Goal: Information Seeking & Learning: Learn about a topic

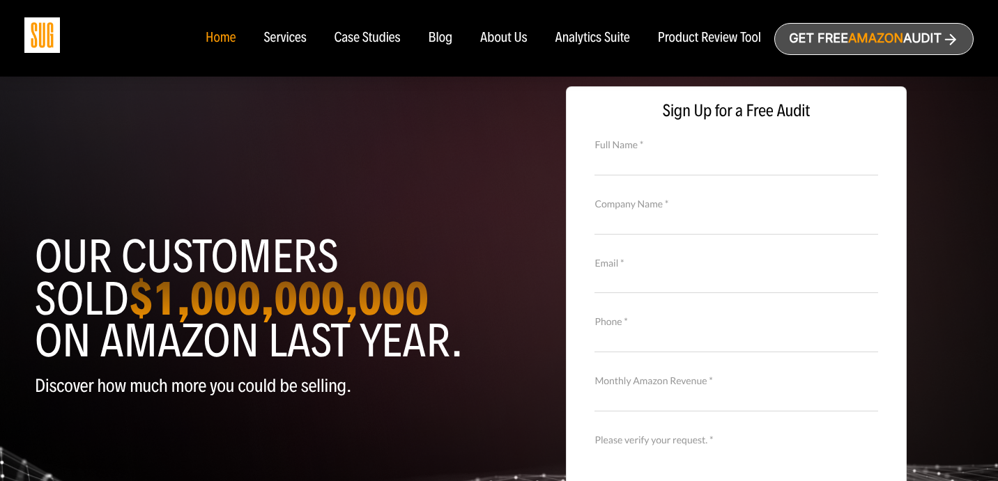
click at [445, 36] on div "Blog" at bounding box center [441, 38] width 24 height 15
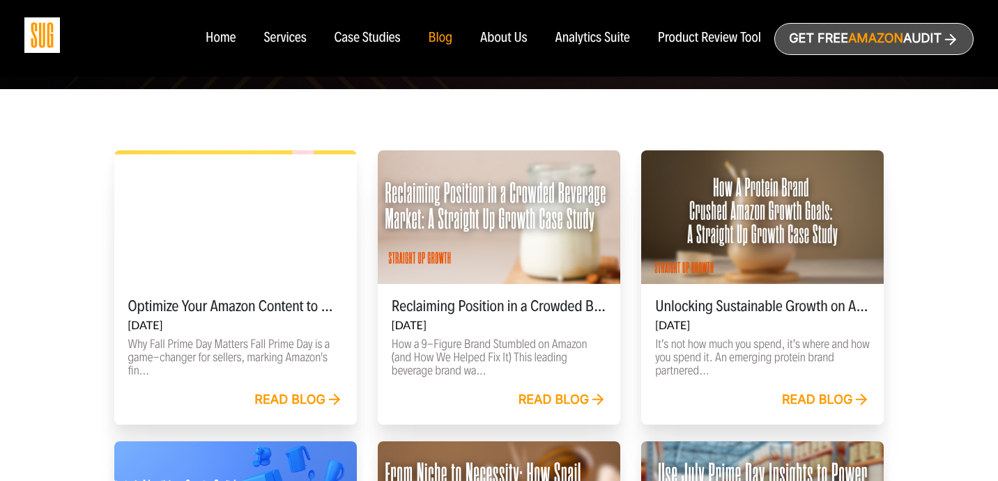
scroll to position [376, 0]
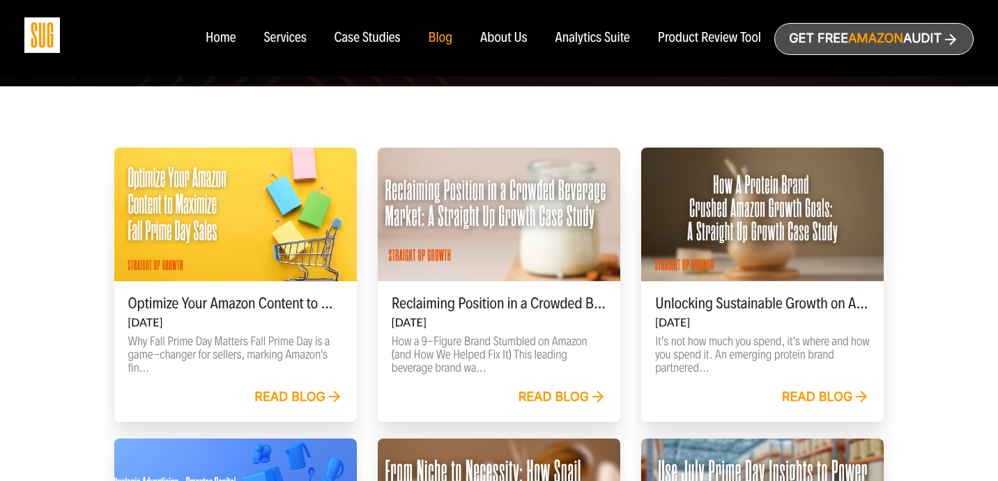
click at [300, 409] on div "Read blog" at bounding box center [235, 405] width 242 height 33
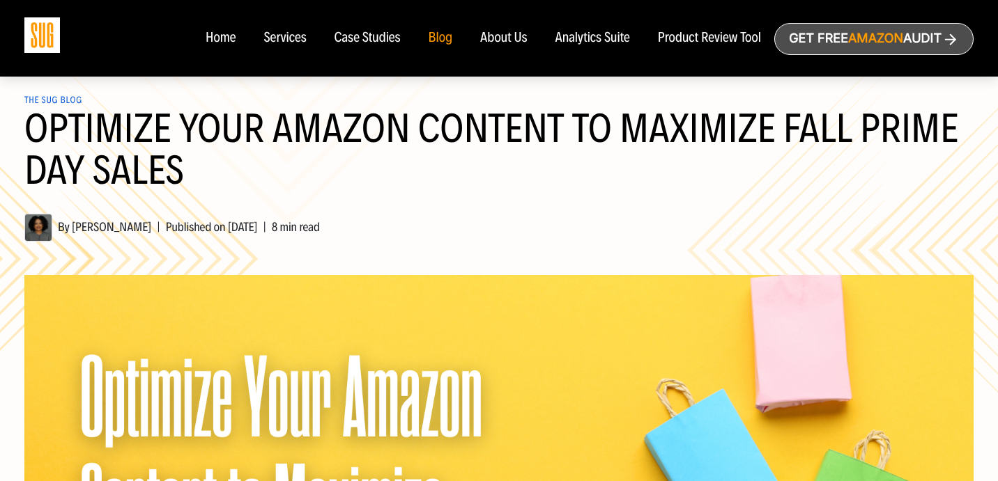
click at [658, 204] on h1 "Optimize Your Amazon Content to Maximize Fall Prime Day Sales" at bounding box center [498, 158] width 949 height 100
